Goal: Book appointment/travel/reservation

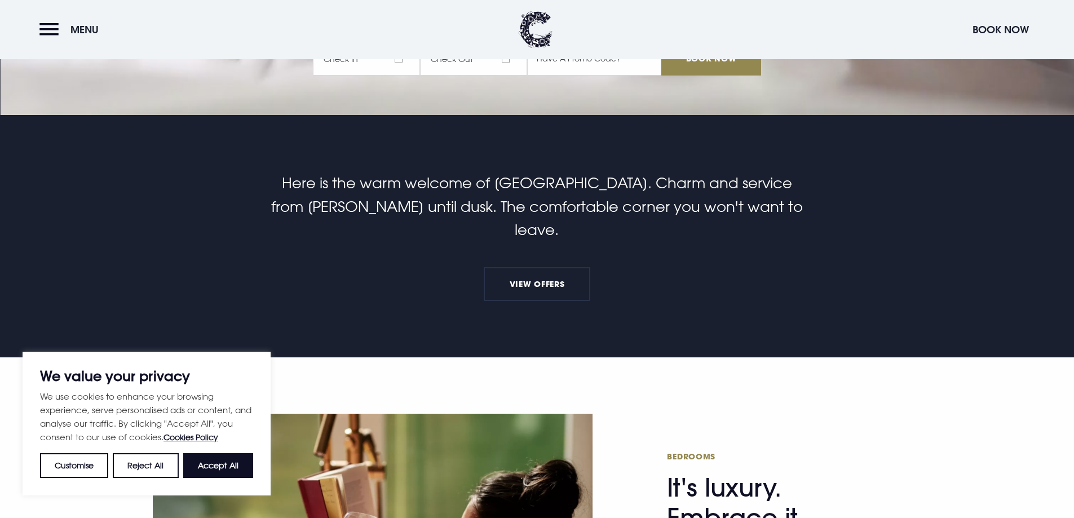
scroll to position [113, 0]
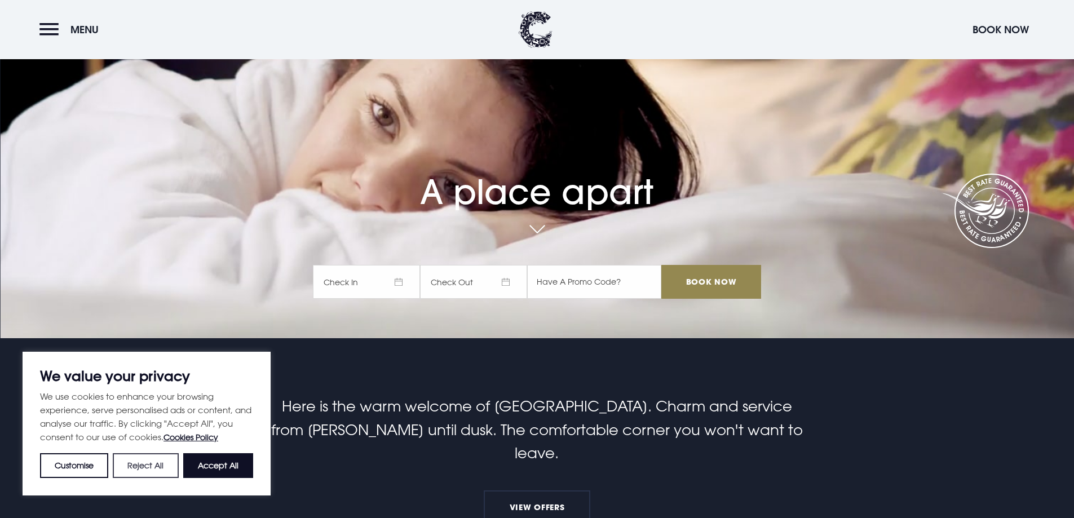
click at [137, 458] on button "Reject All" at bounding box center [145, 465] width 65 height 25
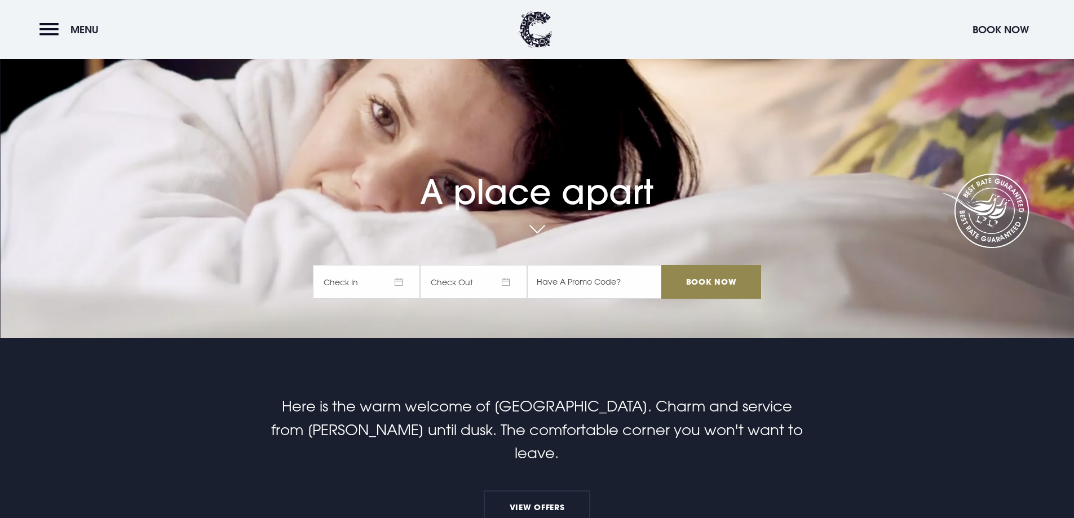
click at [383, 285] on span "Check In" at bounding box center [366, 282] width 107 height 34
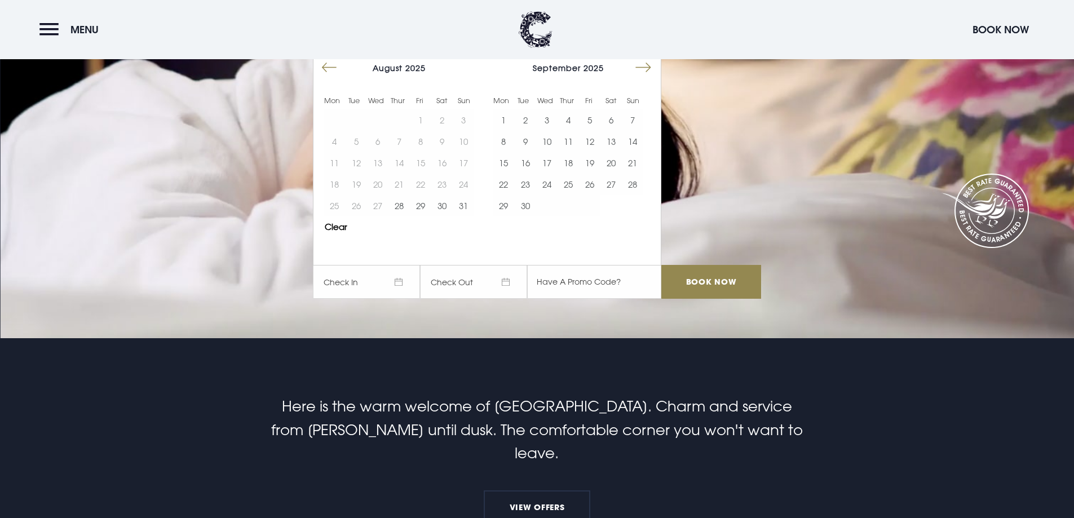
click at [647, 64] on button "Move forward to switch to the next month." at bounding box center [642, 67] width 21 height 21
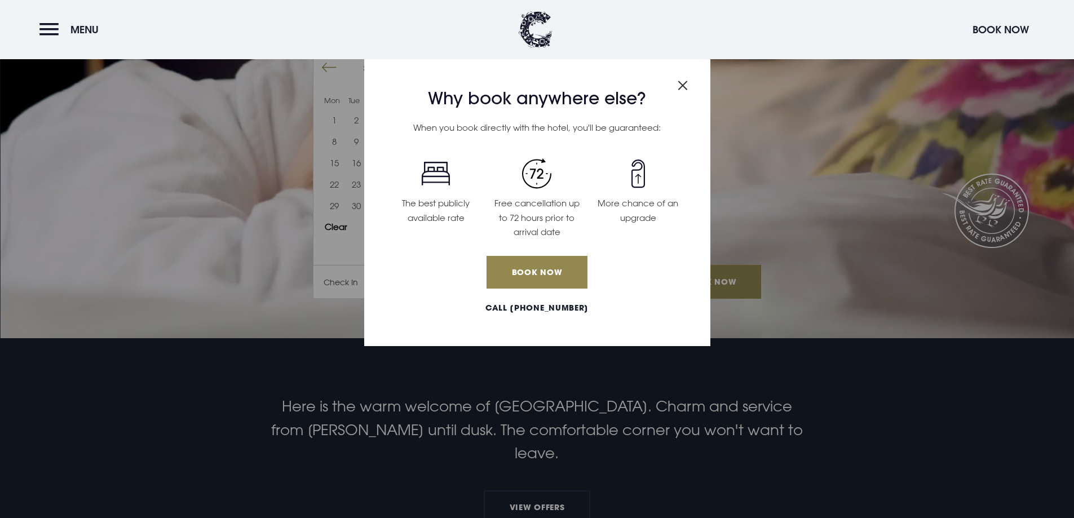
click at [683, 83] on img "Close modal" at bounding box center [683, 86] width 10 height 10
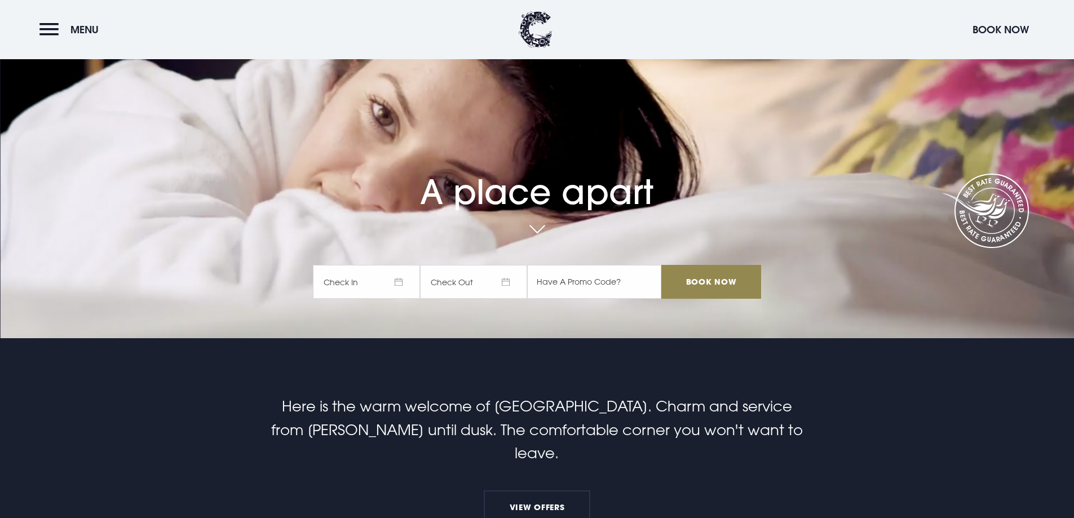
click at [391, 269] on span "Check In" at bounding box center [366, 282] width 107 height 34
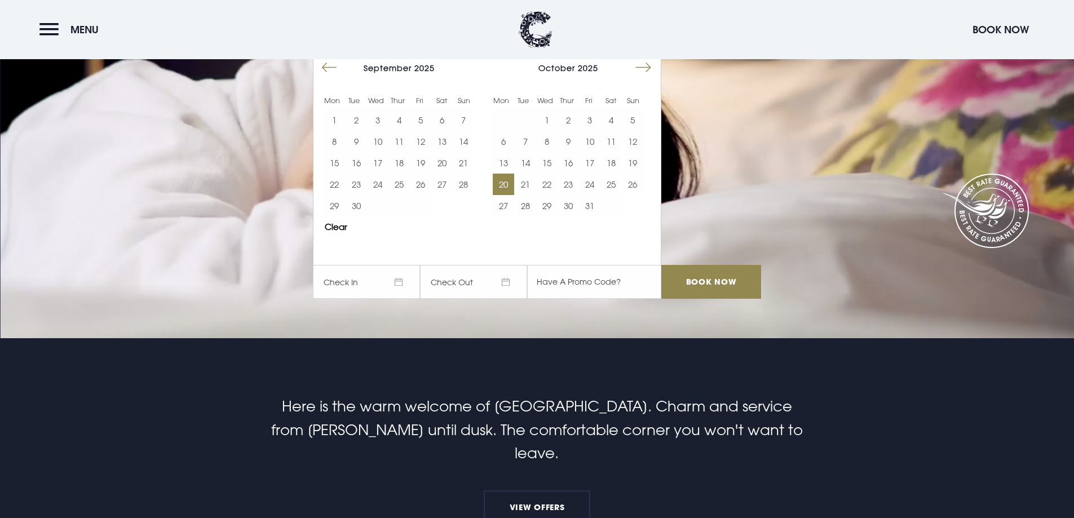
click at [512, 182] on button "20" at bounding box center [503, 184] width 21 height 21
click at [513, 184] on button "20" at bounding box center [503, 184] width 21 height 21
click at [533, 185] on button "21" at bounding box center [524, 184] width 21 height 21
click at [587, 186] on button "24" at bounding box center [589, 184] width 21 height 21
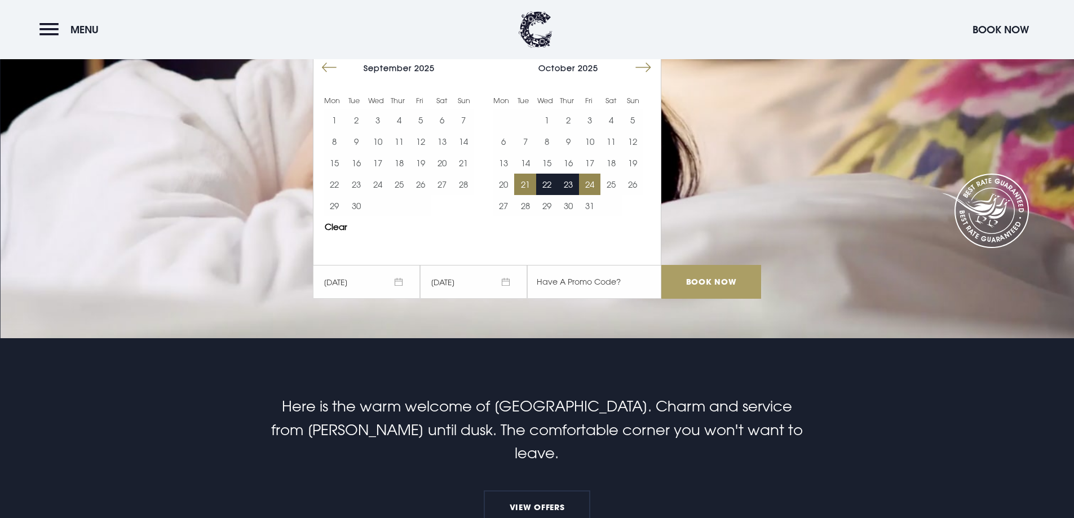
click at [713, 290] on input "Book Now" at bounding box center [710, 282] width 99 height 34
